Goal: Task Accomplishment & Management: Use online tool/utility

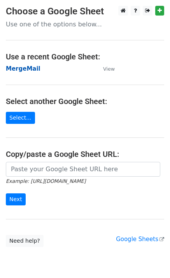
click at [32, 71] on strong "MergeMail" at bounding box center [23, 68] width 35 height 7
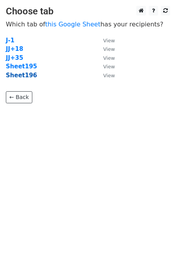
click at [16, 78] on strong "Sheet196" at bounding box center [21, 75] width 31 height 7
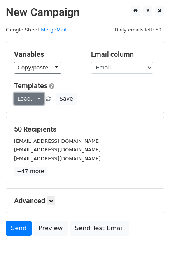
click at [31, 97] on link "Load..." at bounding box center [29, 99] width 30 height 12
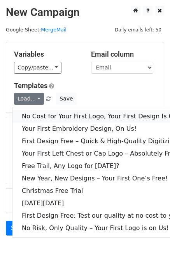
click at [45, 113] on link "No Cost for Your First Logo, Your First Design Is On Us!" at bounding box center [105, 116] width 186 height 12
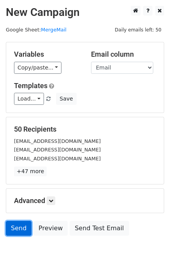
click at [11, 230] on link "Send" at bounding box center [19, 228] width 26 height 15
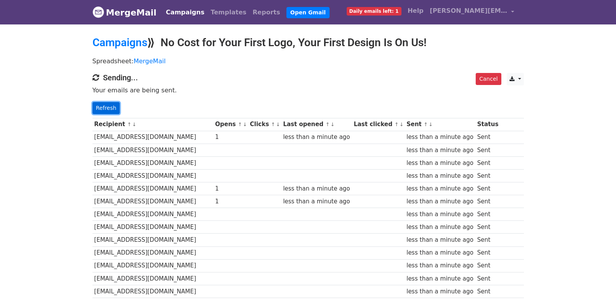
click at [94, 103] on link "Refresh" at bounding box center [106, 108] width 28 height 12
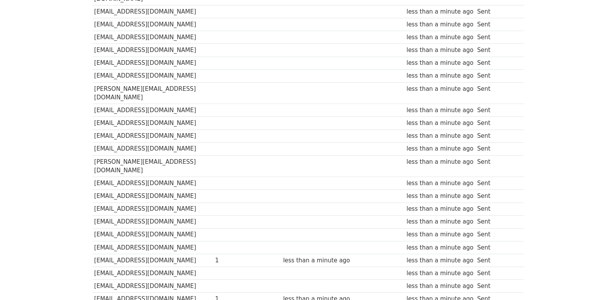
scroll to position [414, 0]
